Goal: Transaction & Acquisition: Obtain resource

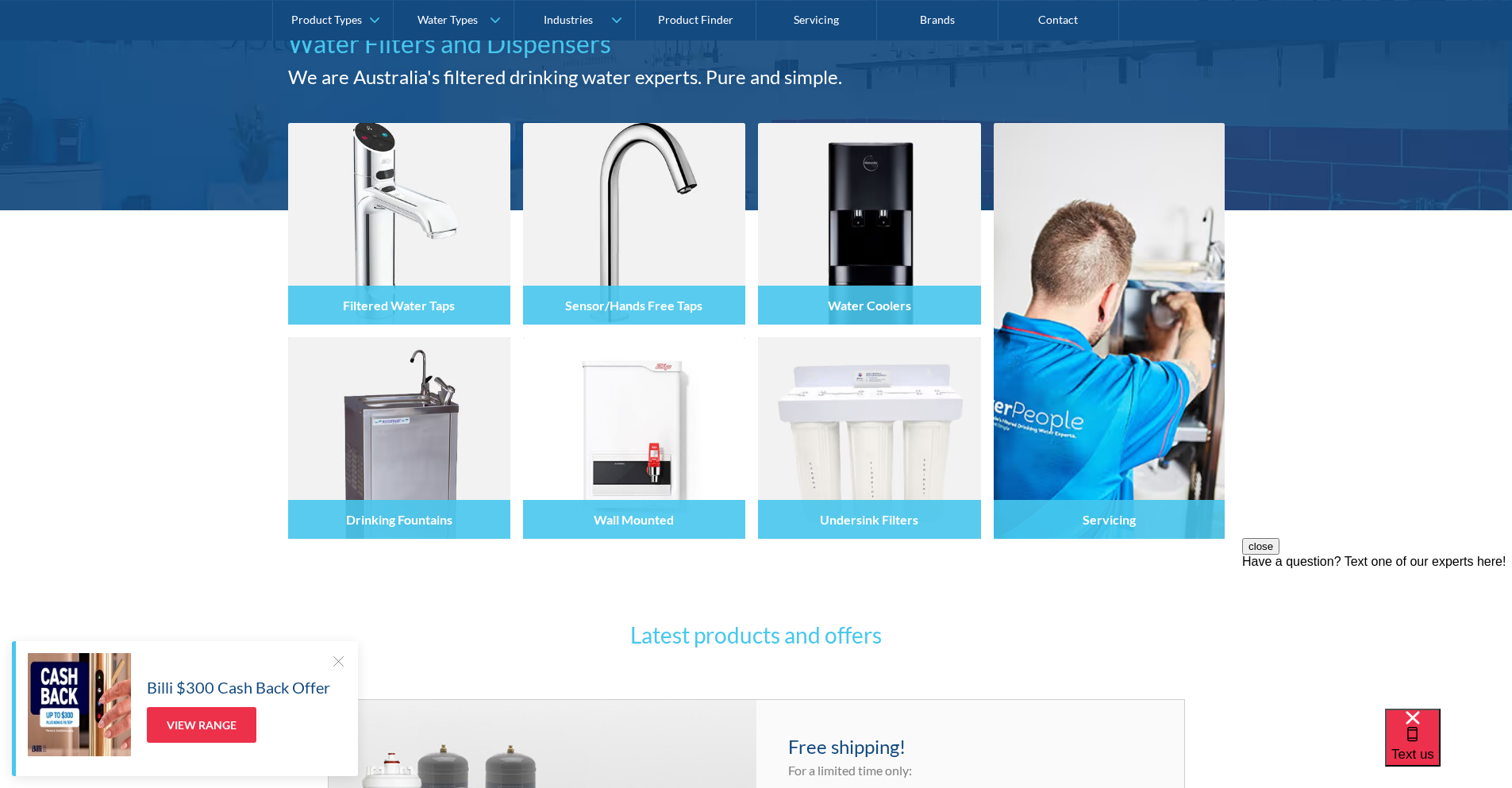
scroll to position [159, 0]
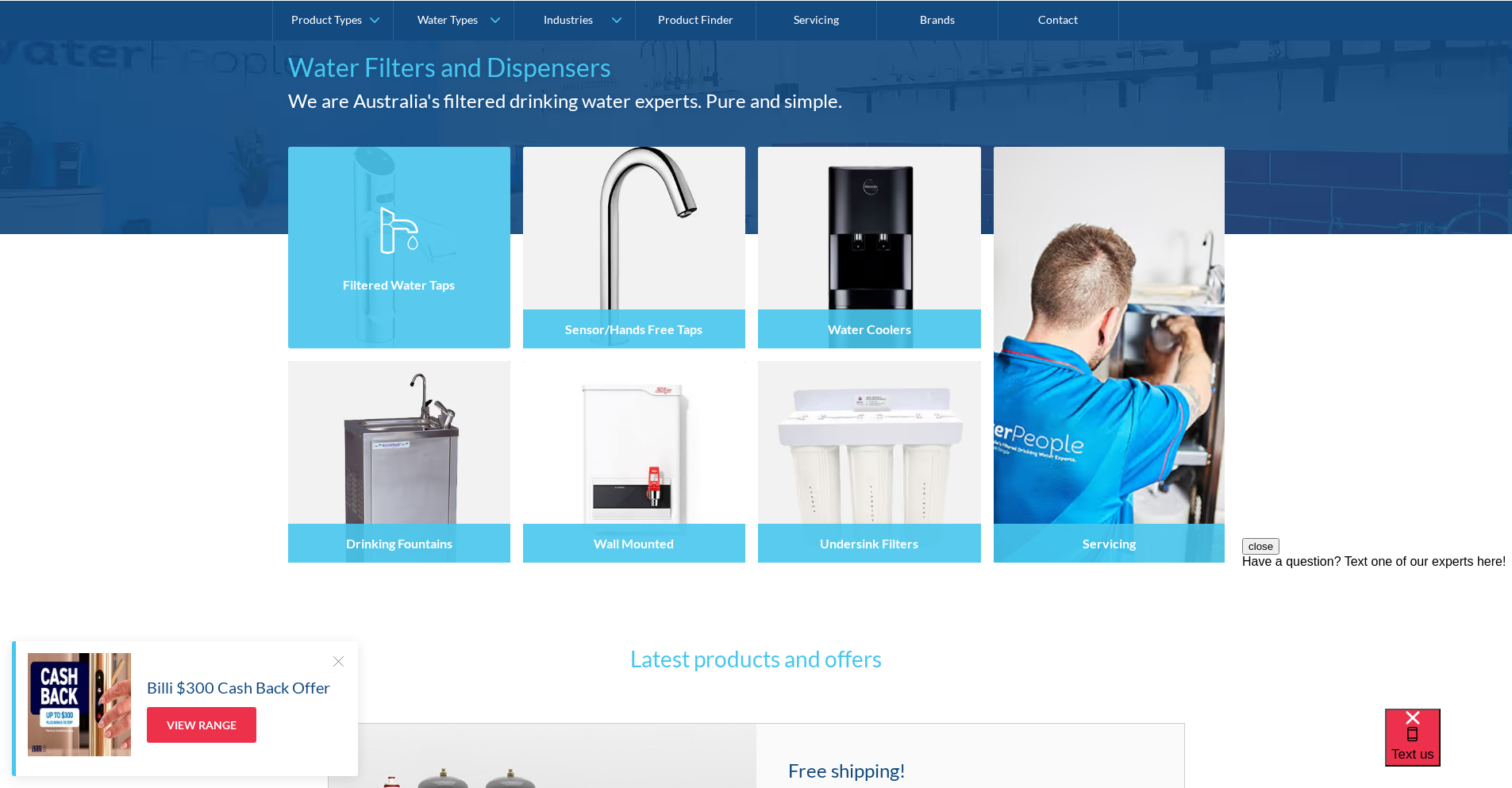
click at [397, 323] on div "Filtered Water Taps" at bounding box center [399, 281] width 222 height 135
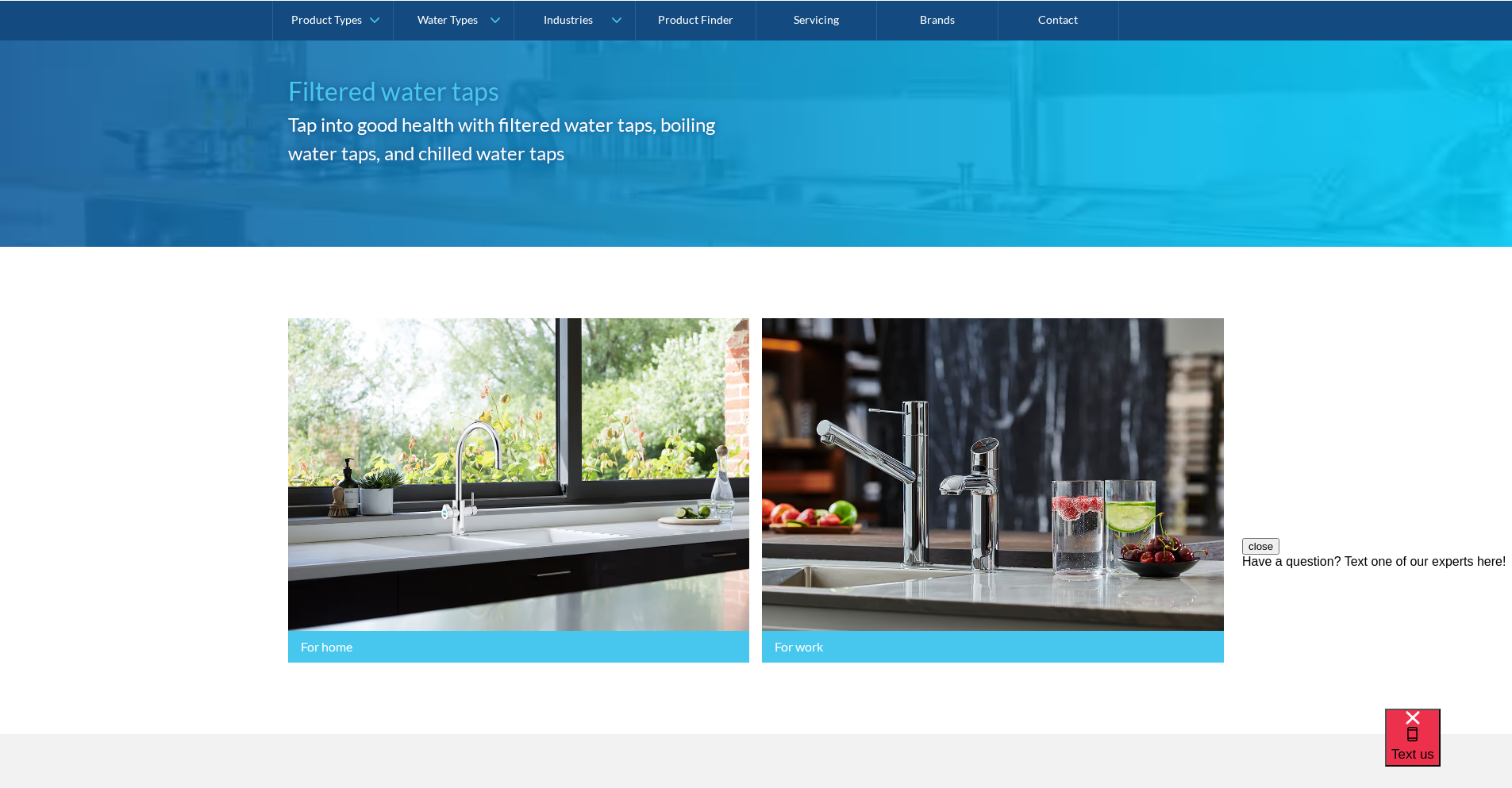
scroll to position [238, 0]
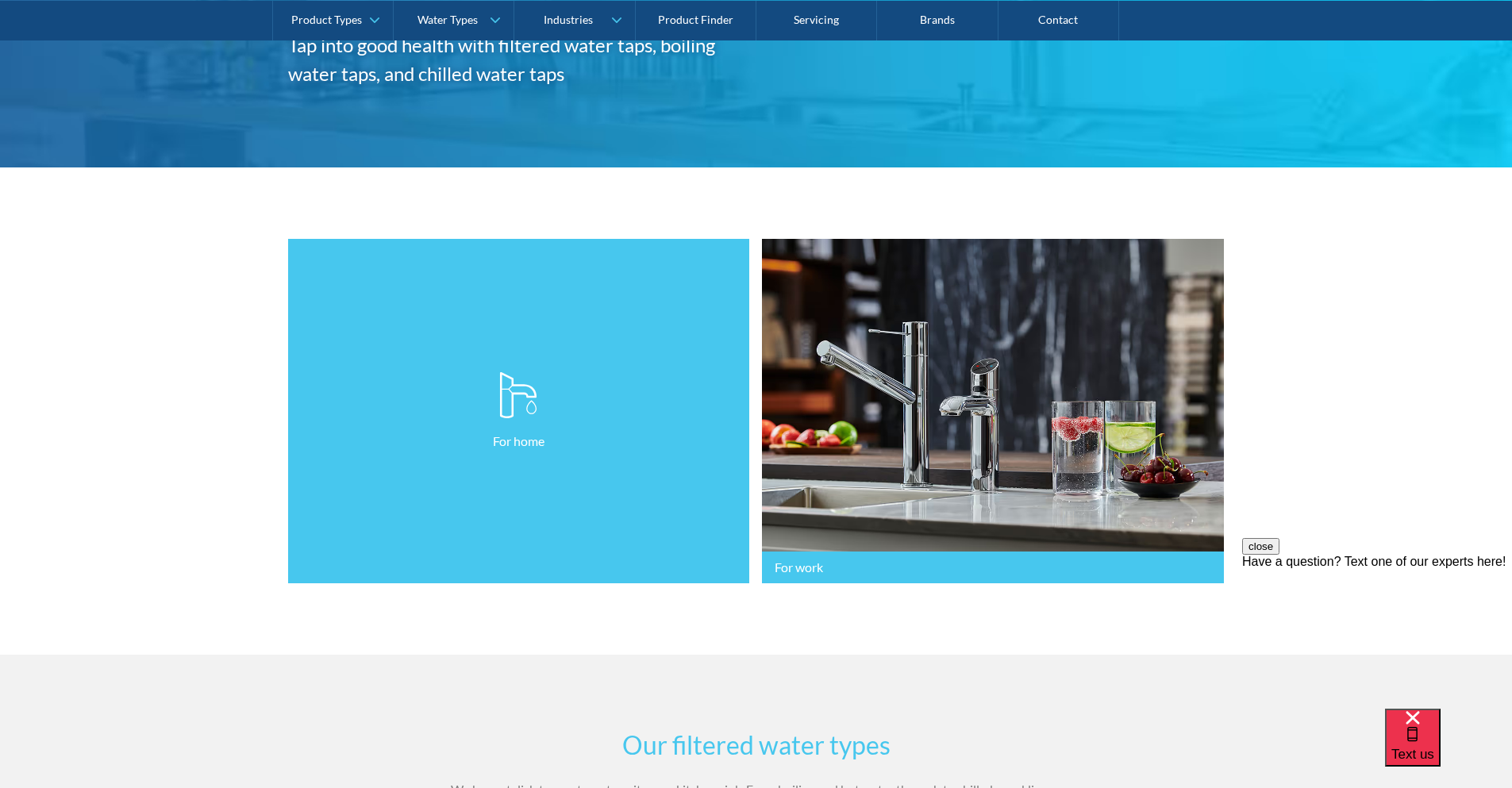
click at [452, 467] on link "For home" at bounding box center [518, 411] width 462 height 346
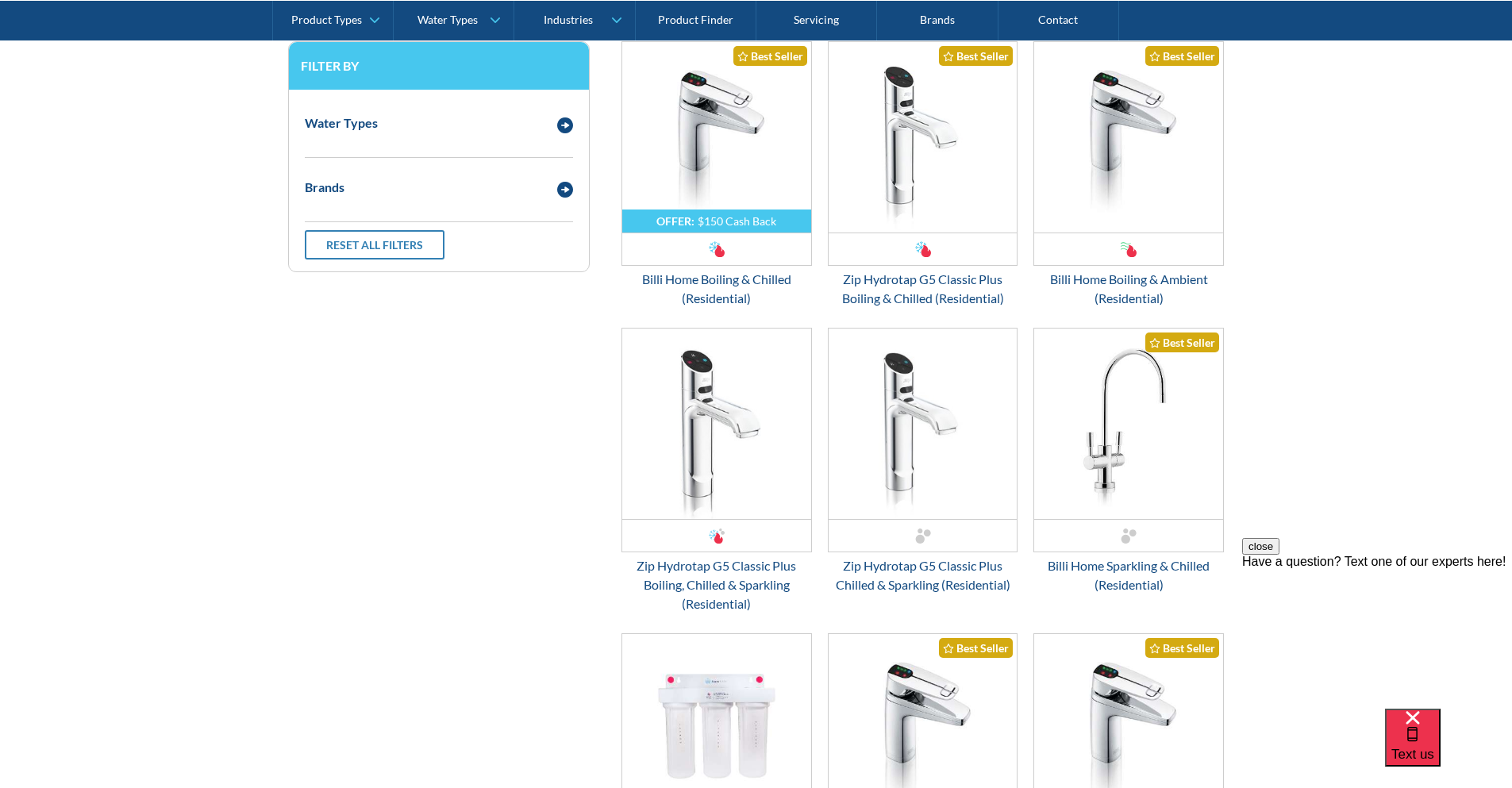
scroll to position [1032, 0]
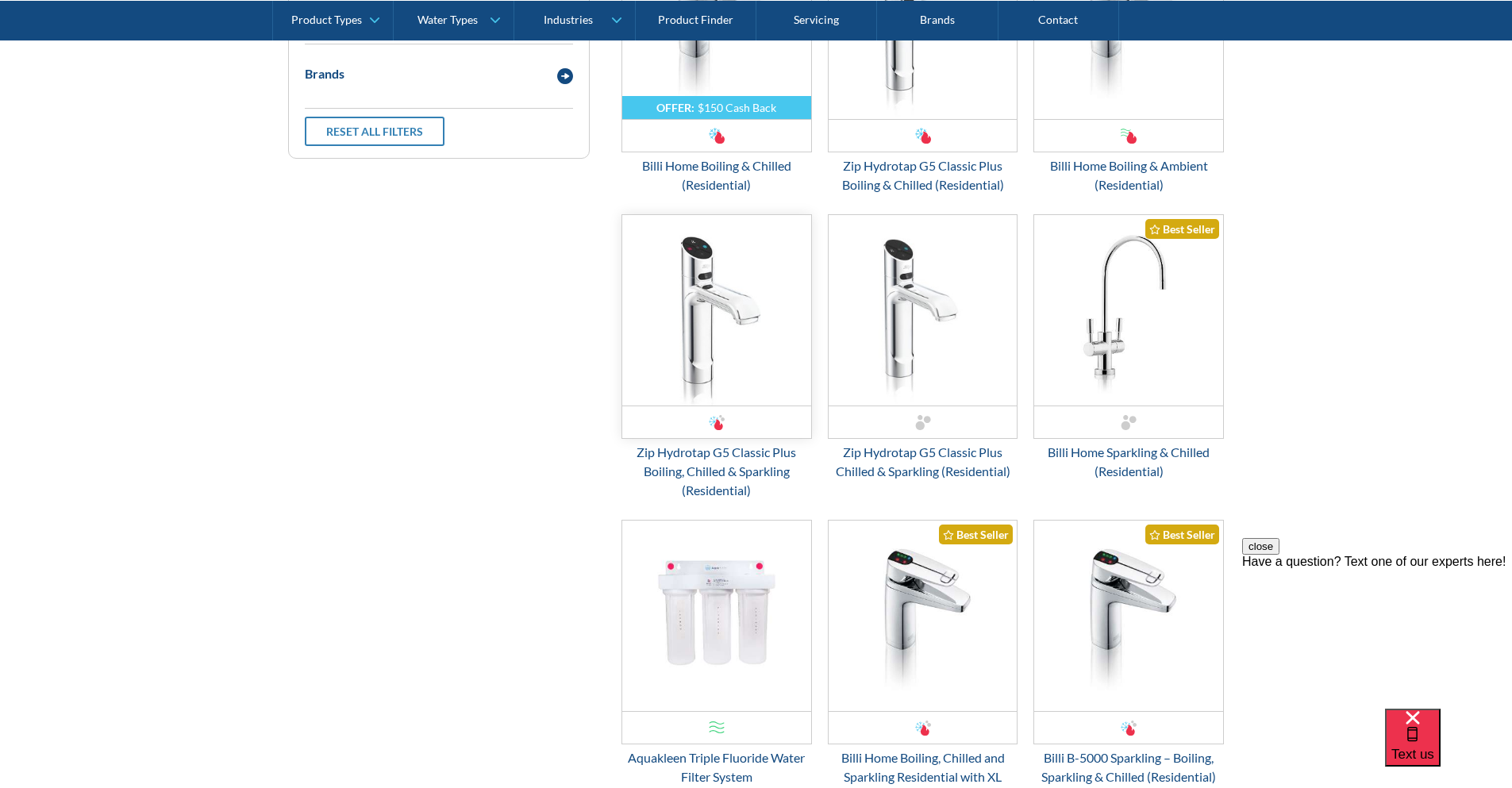
click at [714, 293] on img "Email Form 3" at bounding box center [716, 311] width 189 height 190
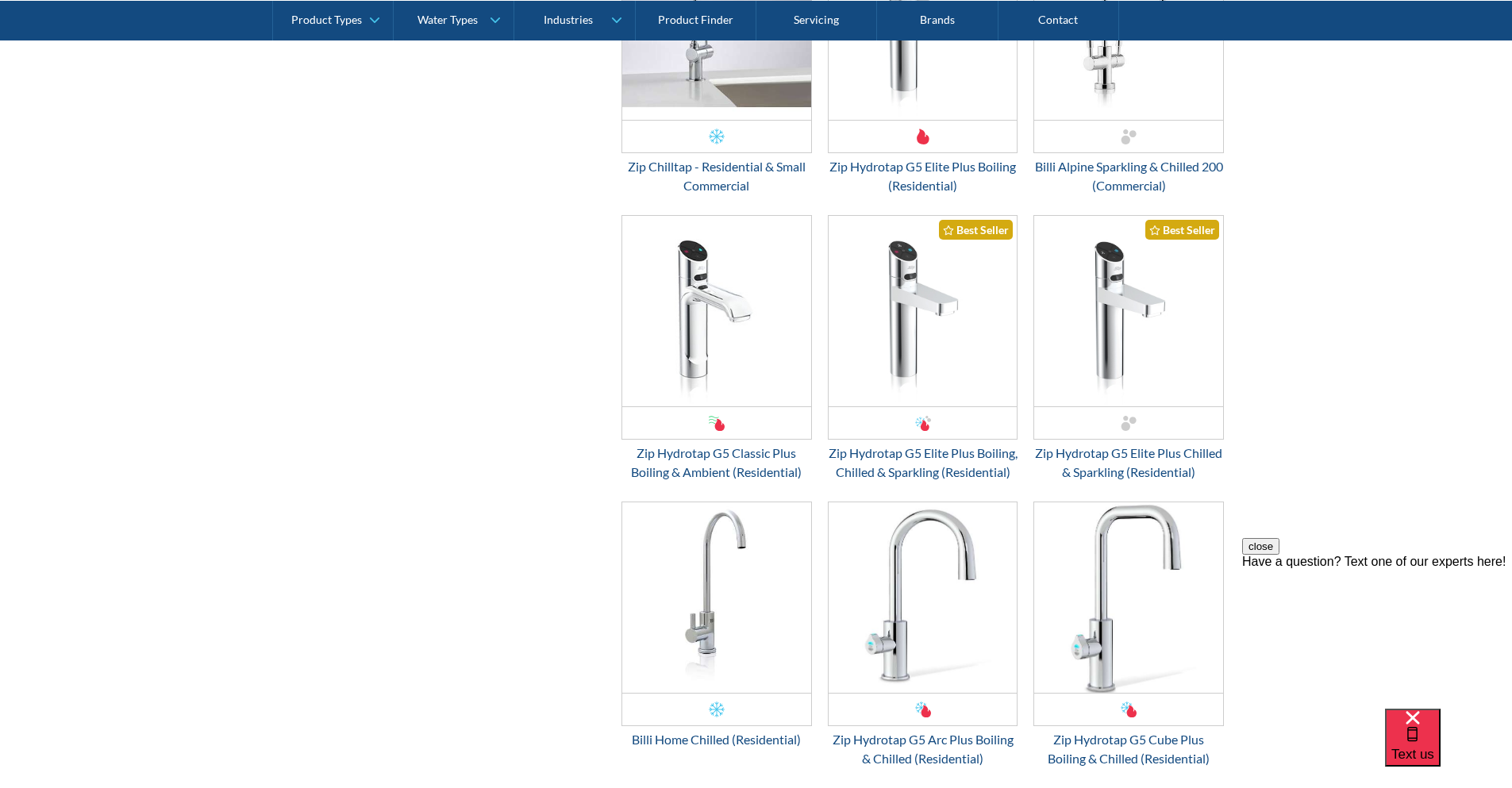
scroll to position [2779, 0]
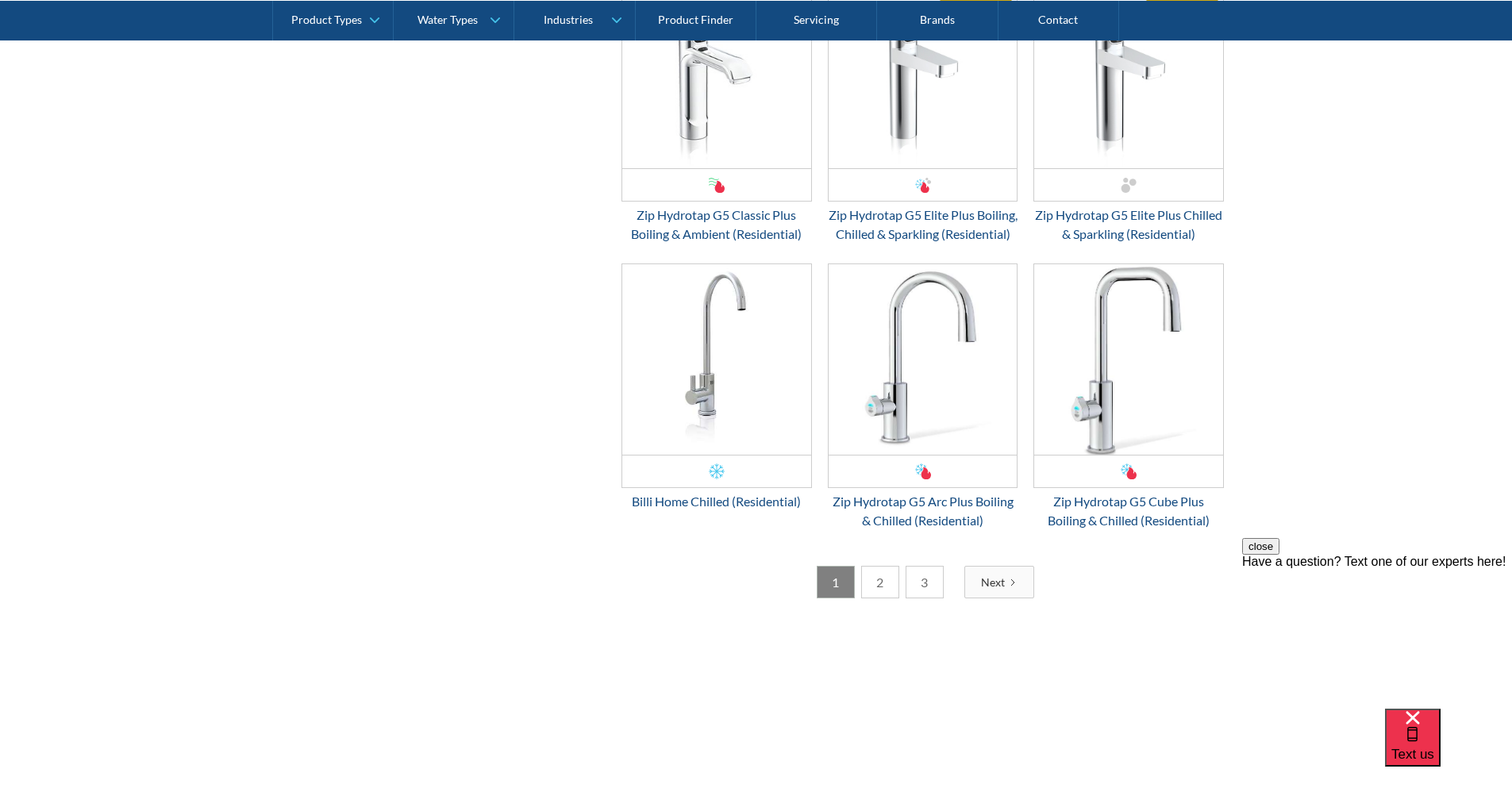
click at [868, 599] on link "2" at bounding box center [880, 582] width 38 height 33
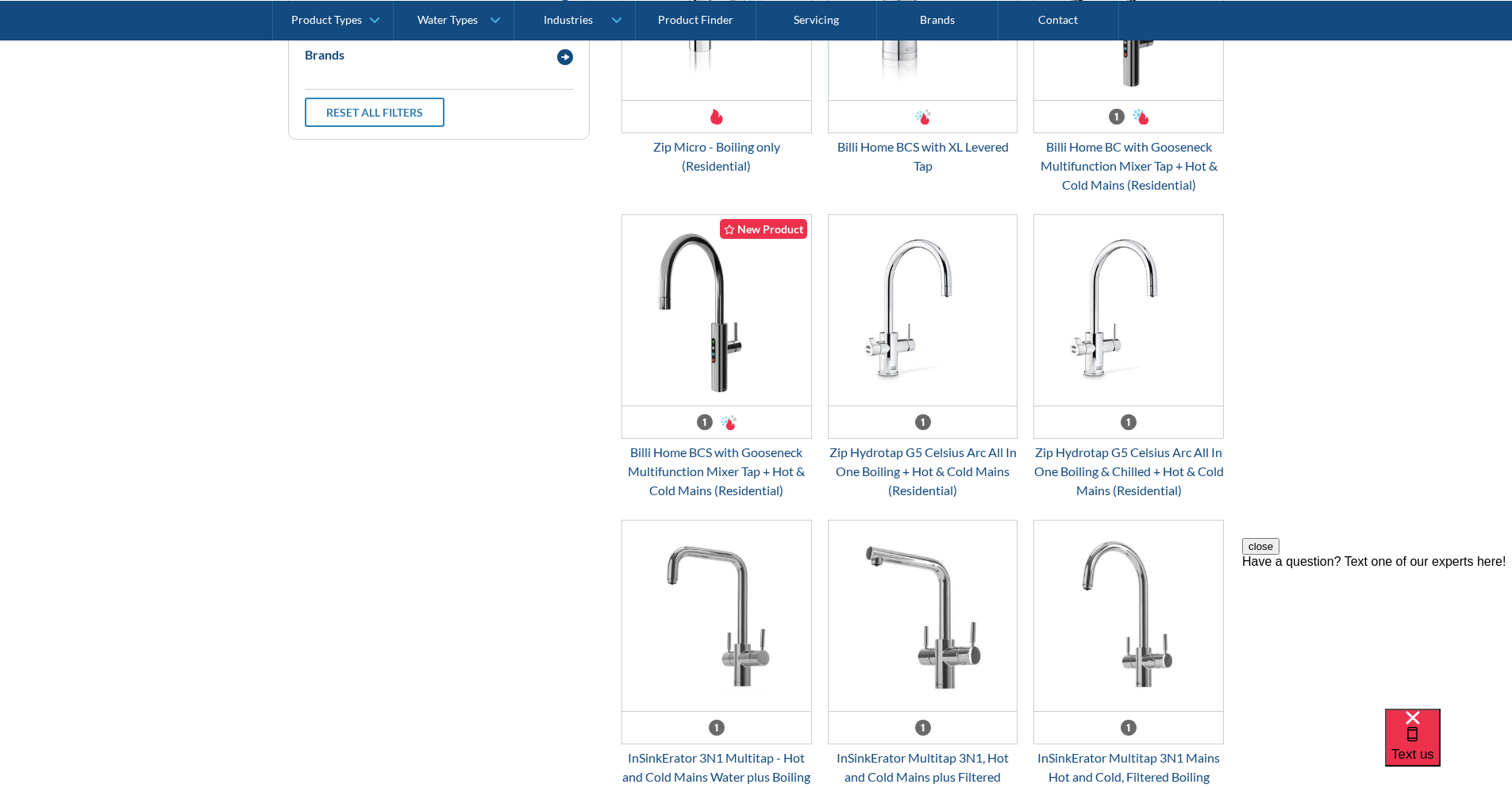
scroll to position [715, 0]
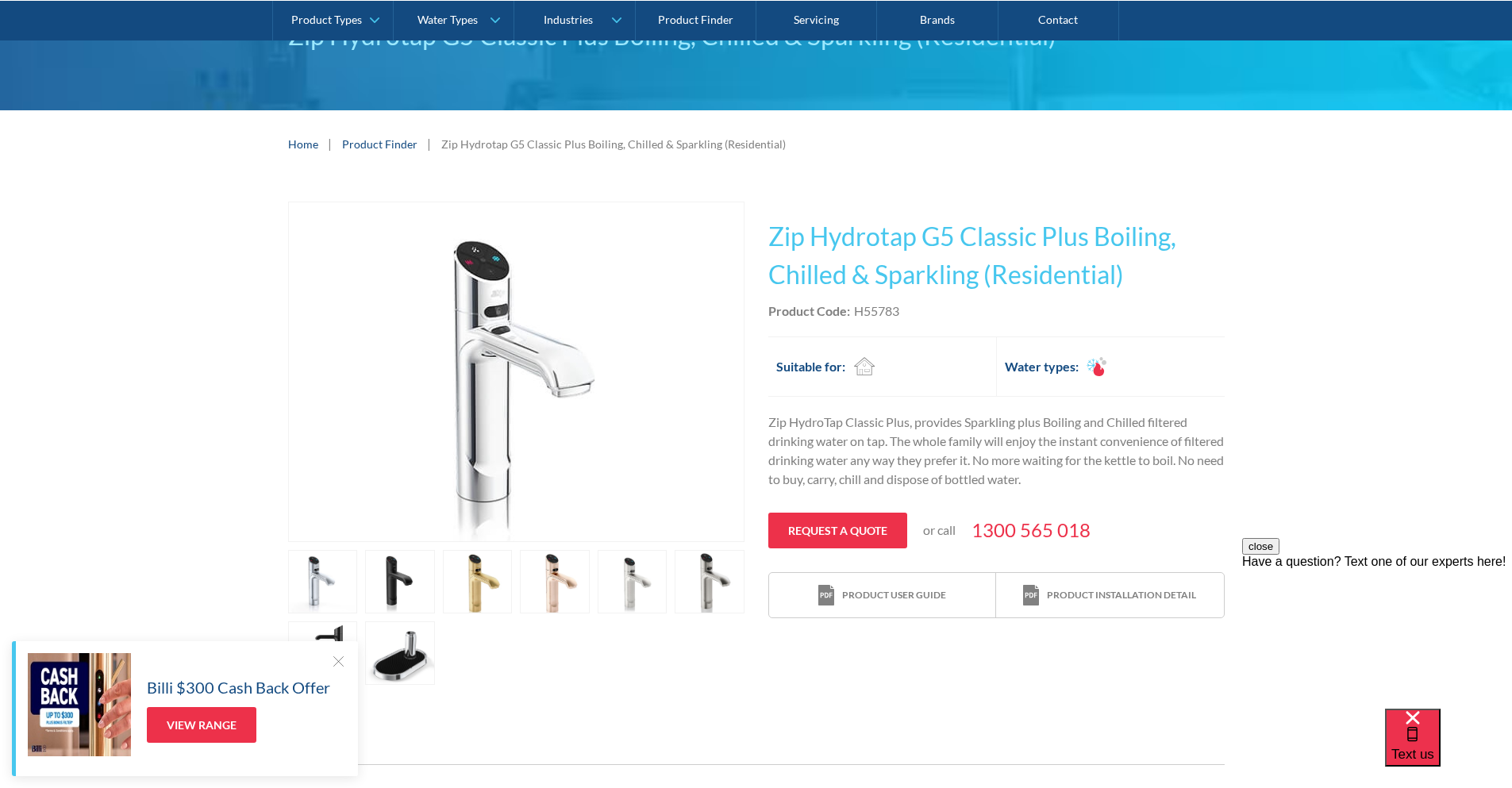
click at [411, 656] on link "open lightbox" at bounding box center [400, 652] width 70 height 63
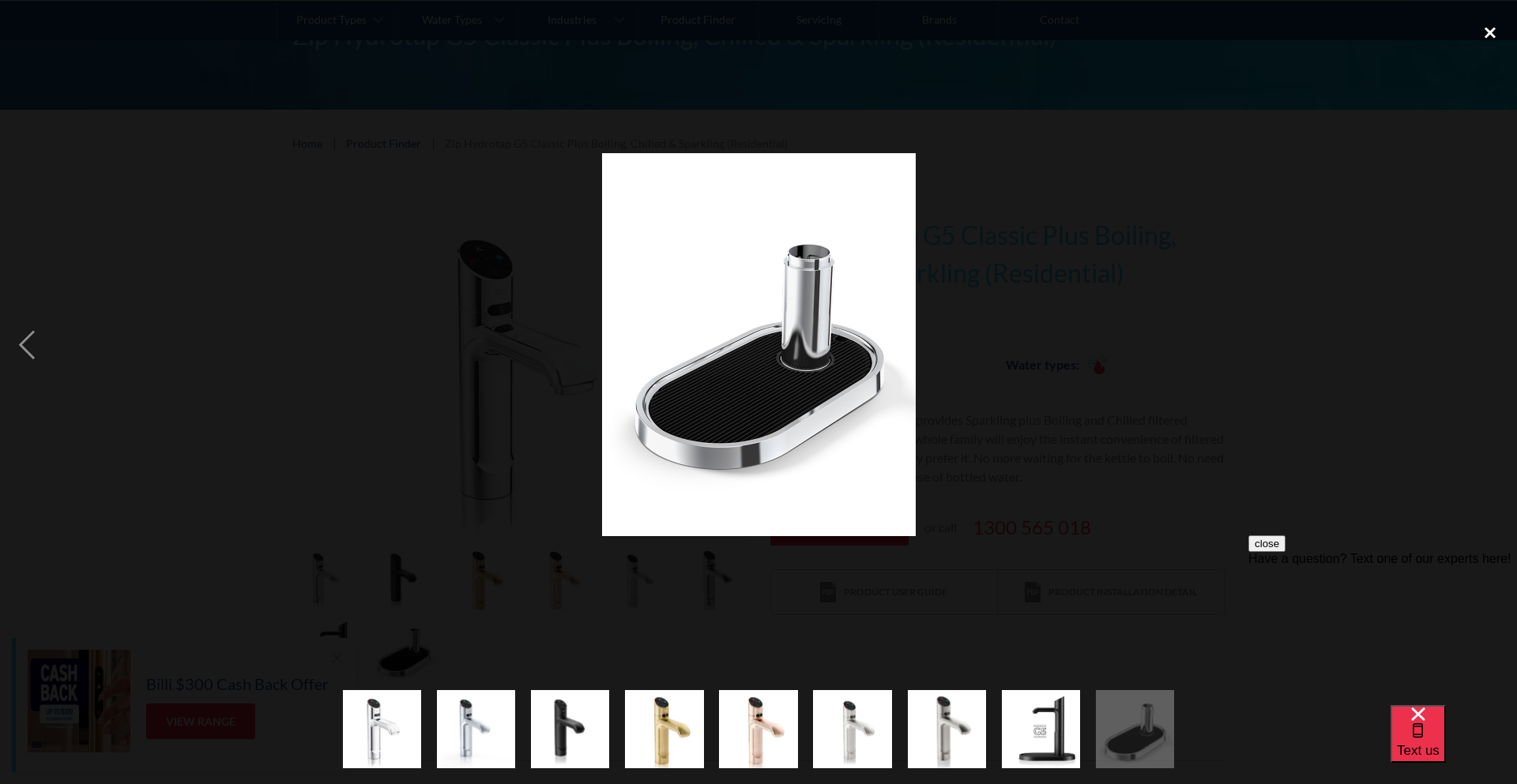
click at [1488, 32] on div "close lightbox" at bounding box center [1490, 33] width 53 height 35
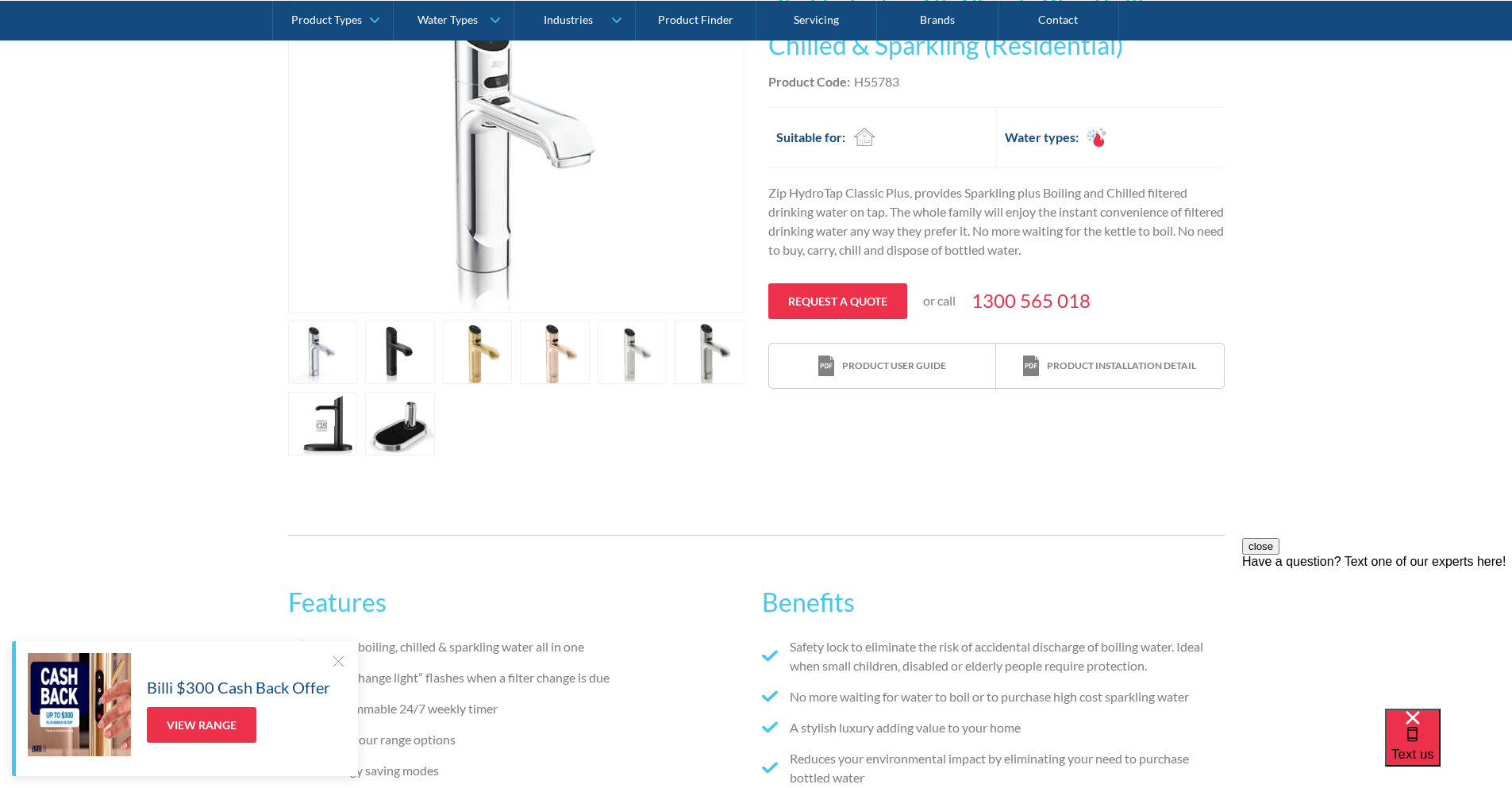
scroll to position [397, 0]
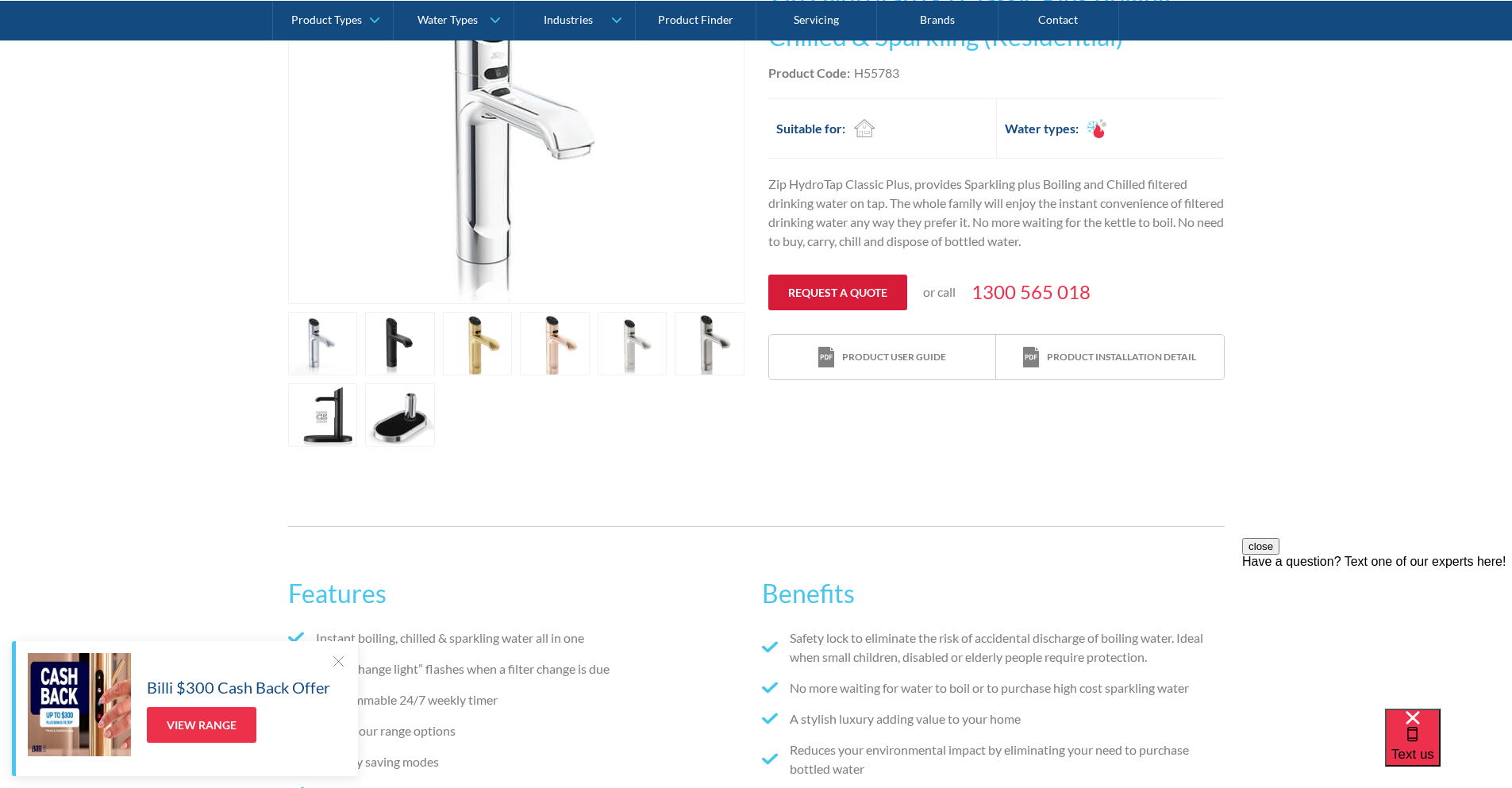
click at [853, 295] on link "Request a quote" at bounding box center [837, 293] width 139 height 36
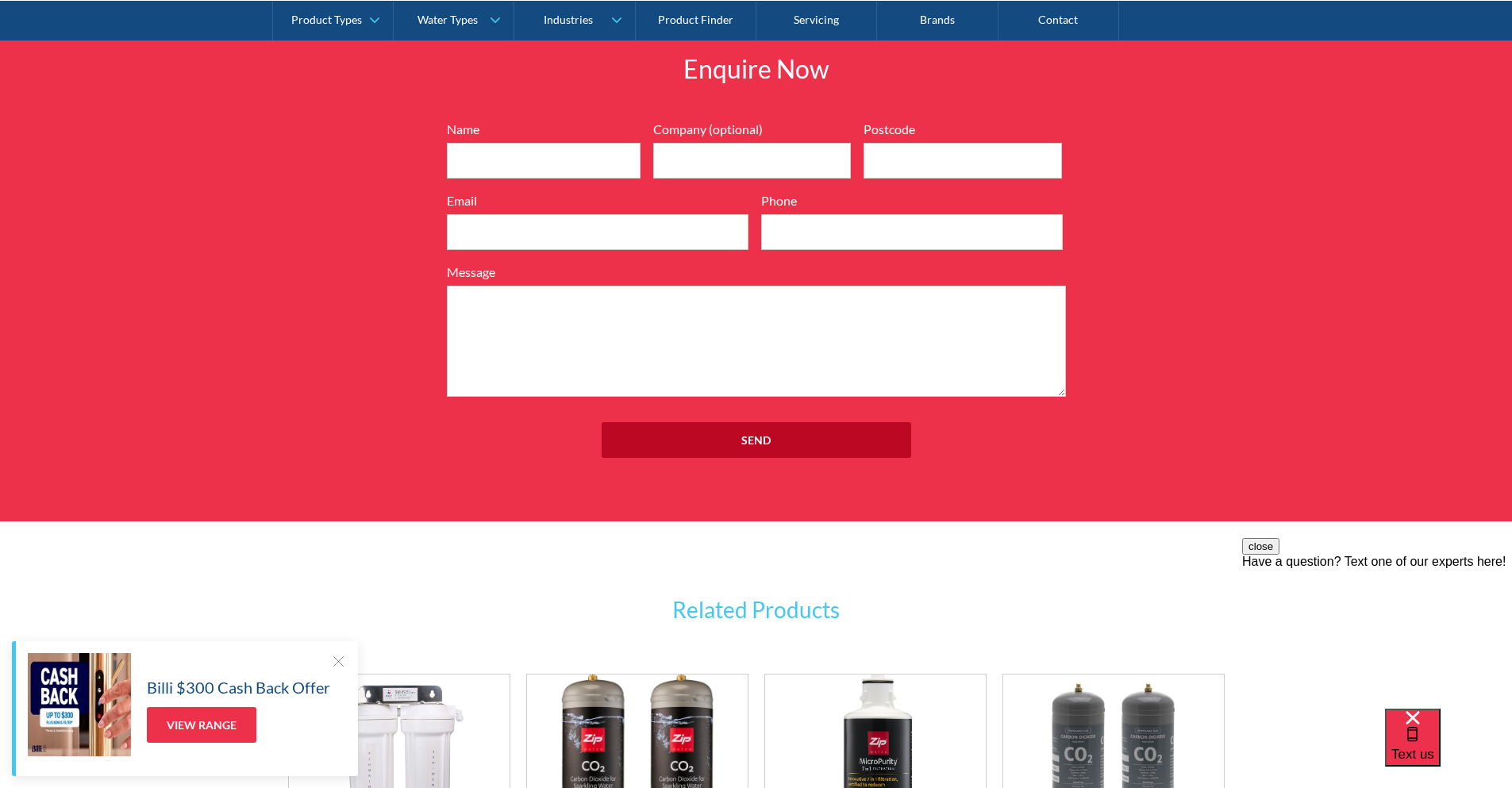
scroll to position [1816, 0]
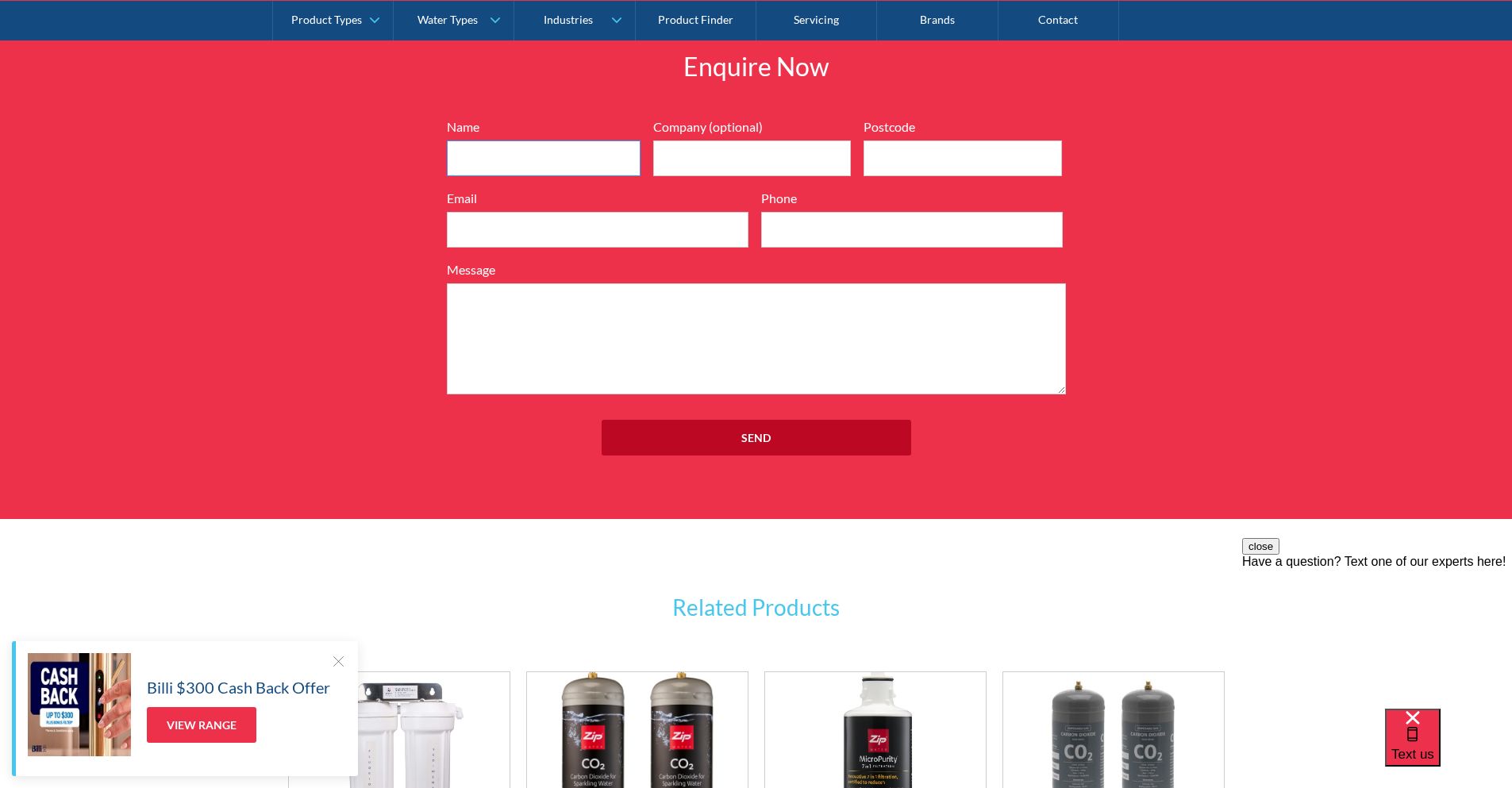
click at [521, 155] on input "Name" at bounding box center [544, 158] width 194 height 36
type input "Tony"
click at [899, 154] on input "Postcode" at bounding box center [963, 158] width 199 height 36
type input "3188"
click at [524, 227] on input "Email" at bounding box center [597, 230] width 301 height 36
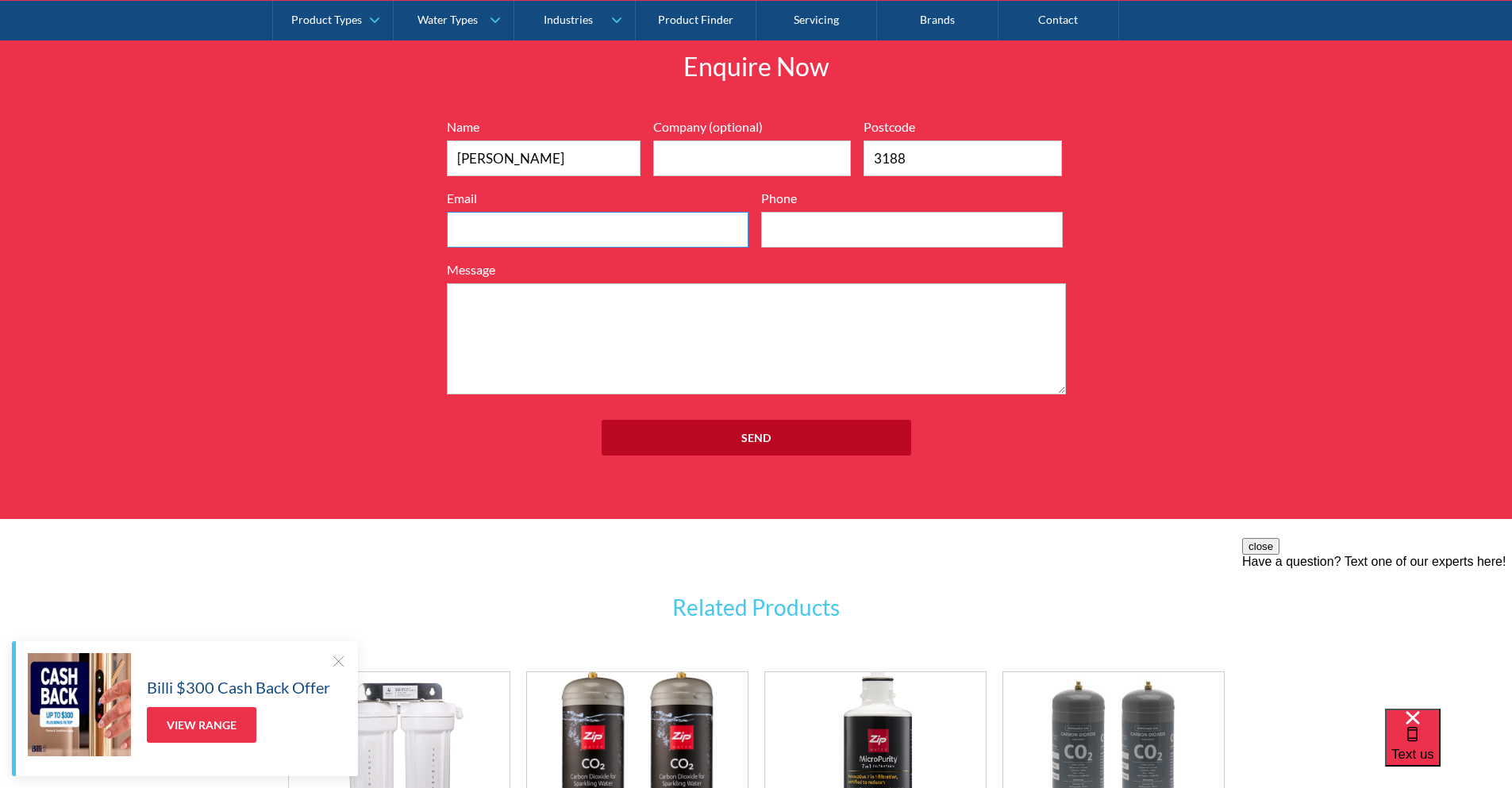
type input "tony.savides@gmail.com"
type input "TPGL"
type input "0421722014"
click at [588, 322] on textarea "Message" at bounding box center [756, 339] width 619 height 111
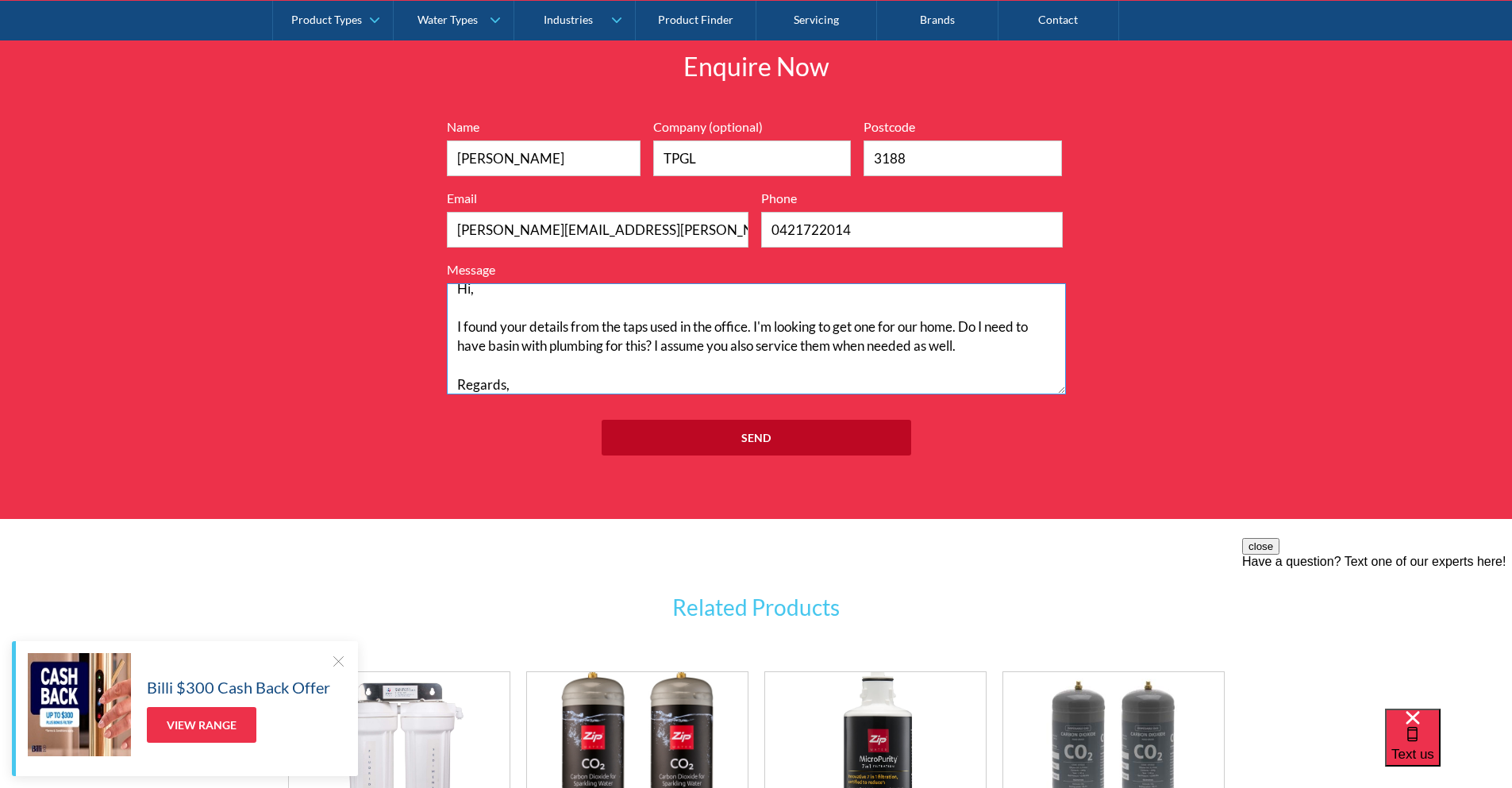
scroll to position [31, 0]
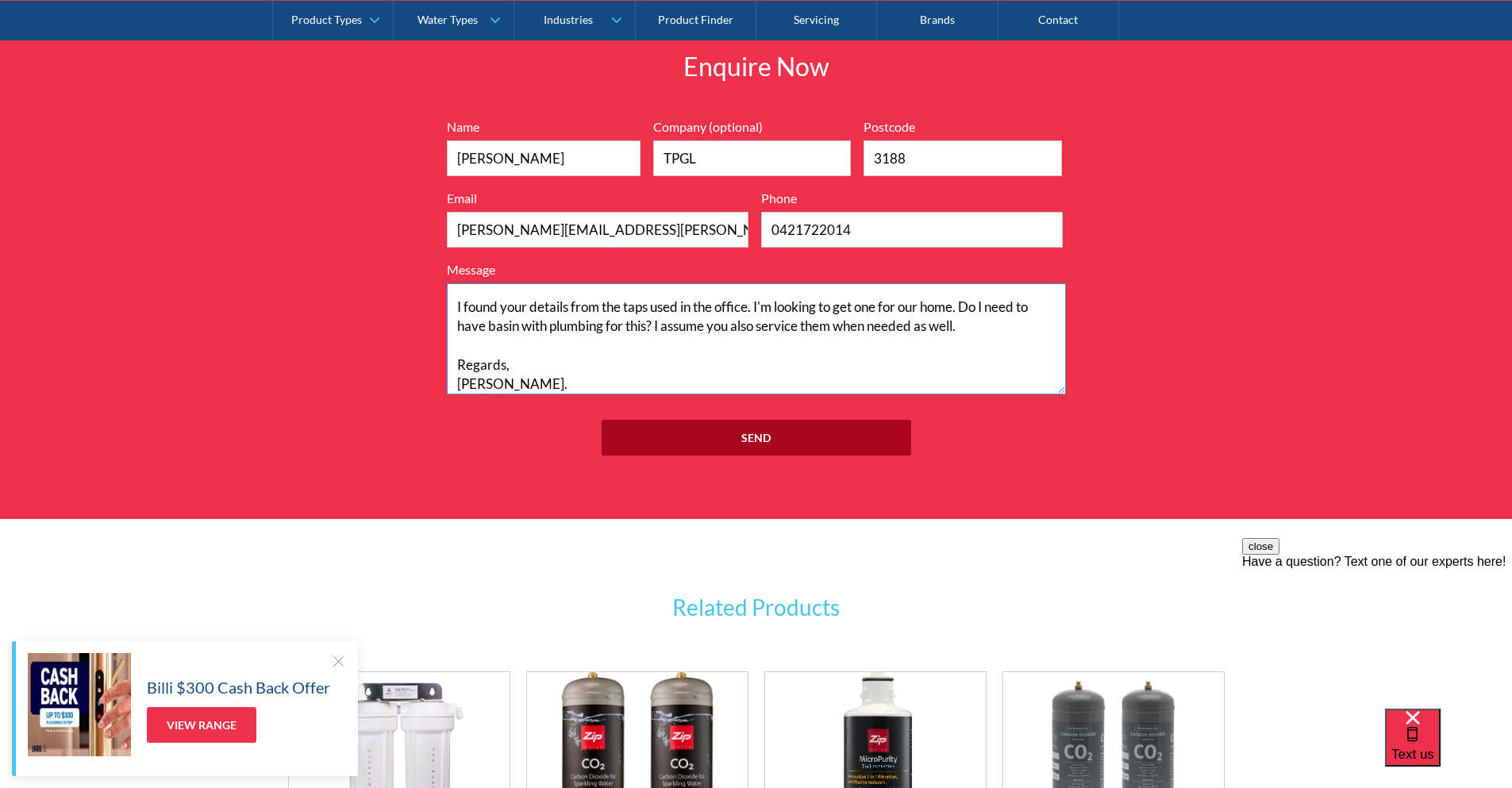
type textarea "Hi, I found your details from the taps used in the office. I'm looking to get o…"
click at [765, 435] on input "Send" at bounding box center [756, 438] width 310 height 36
